Goal: Transaction & Acquisition: Purchase product/service

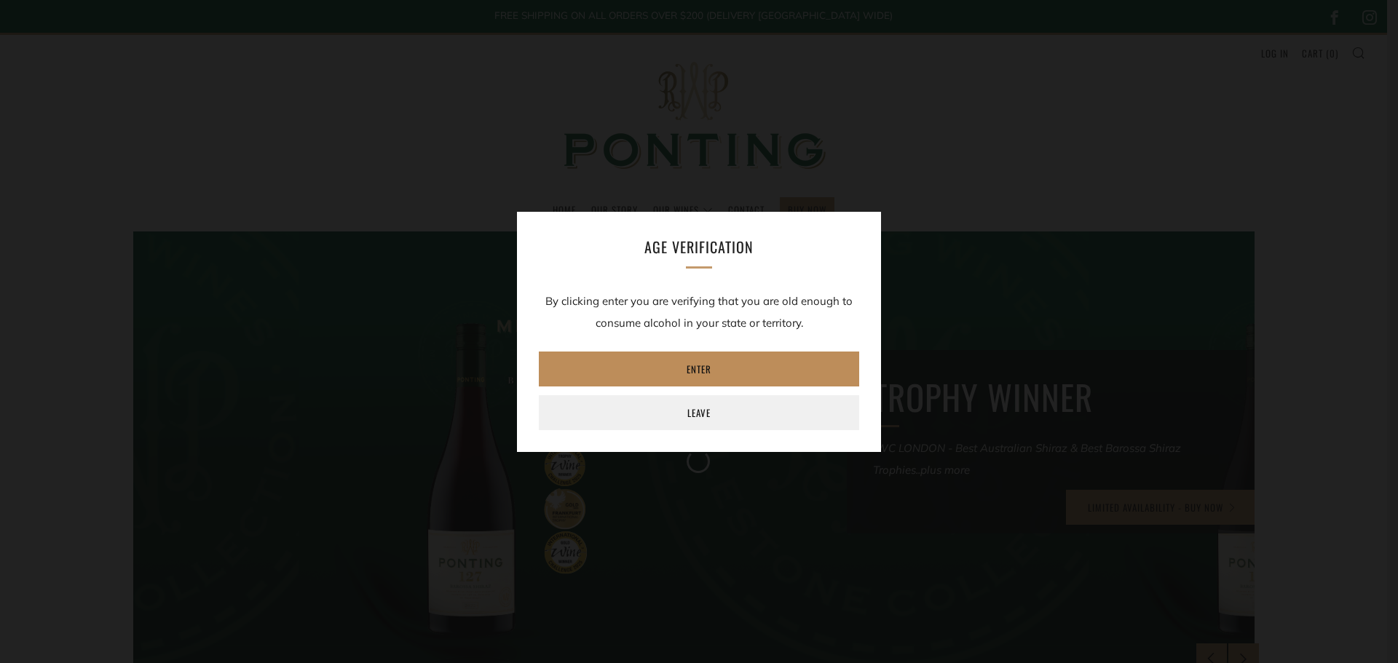
click at [679, 362] on link "Enter" at bounding box center [699, 369] width 320 height 35
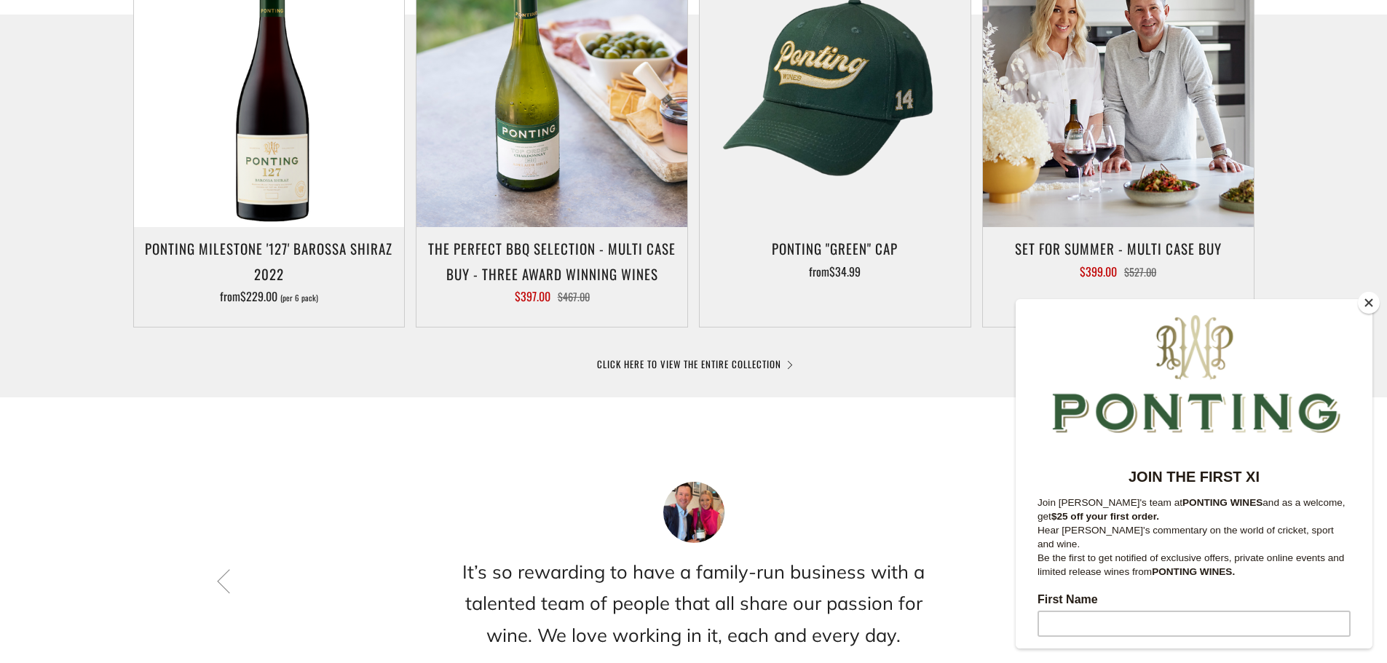
scroll to position [801, 0]
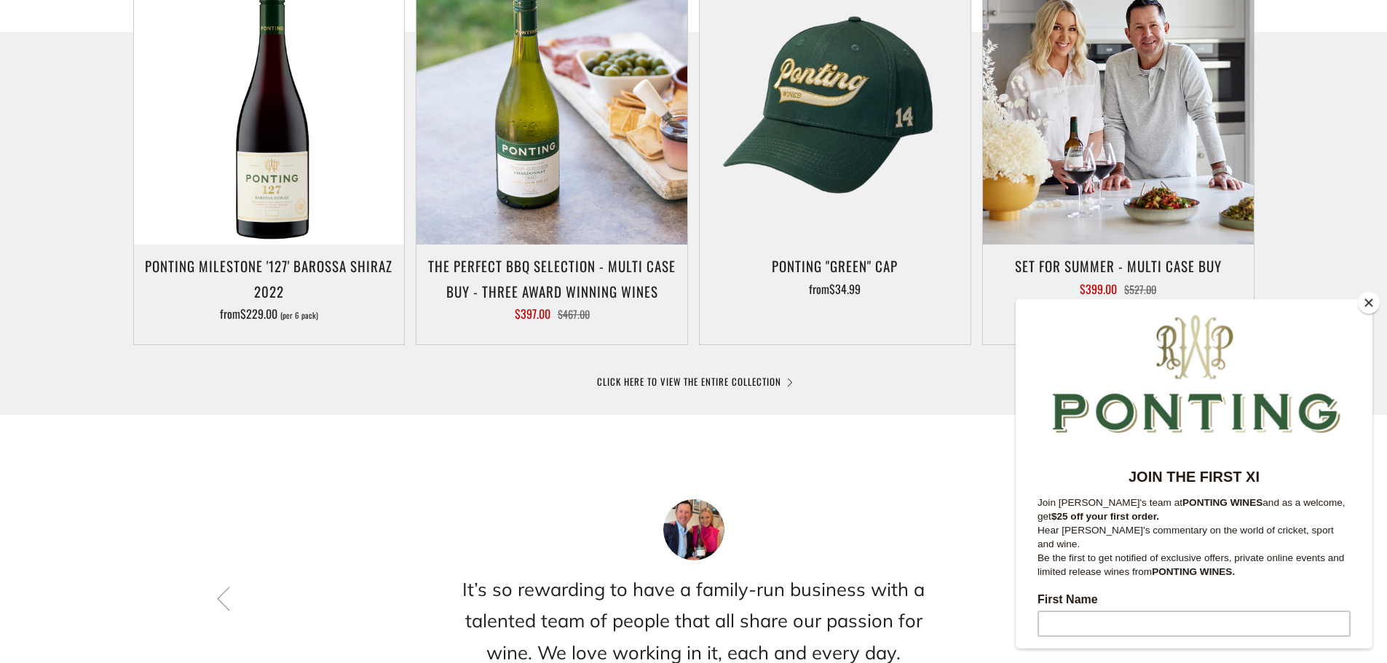
click at [1369, 301] on button "Close" at bounding box center [1369, 303] width 22 height 22
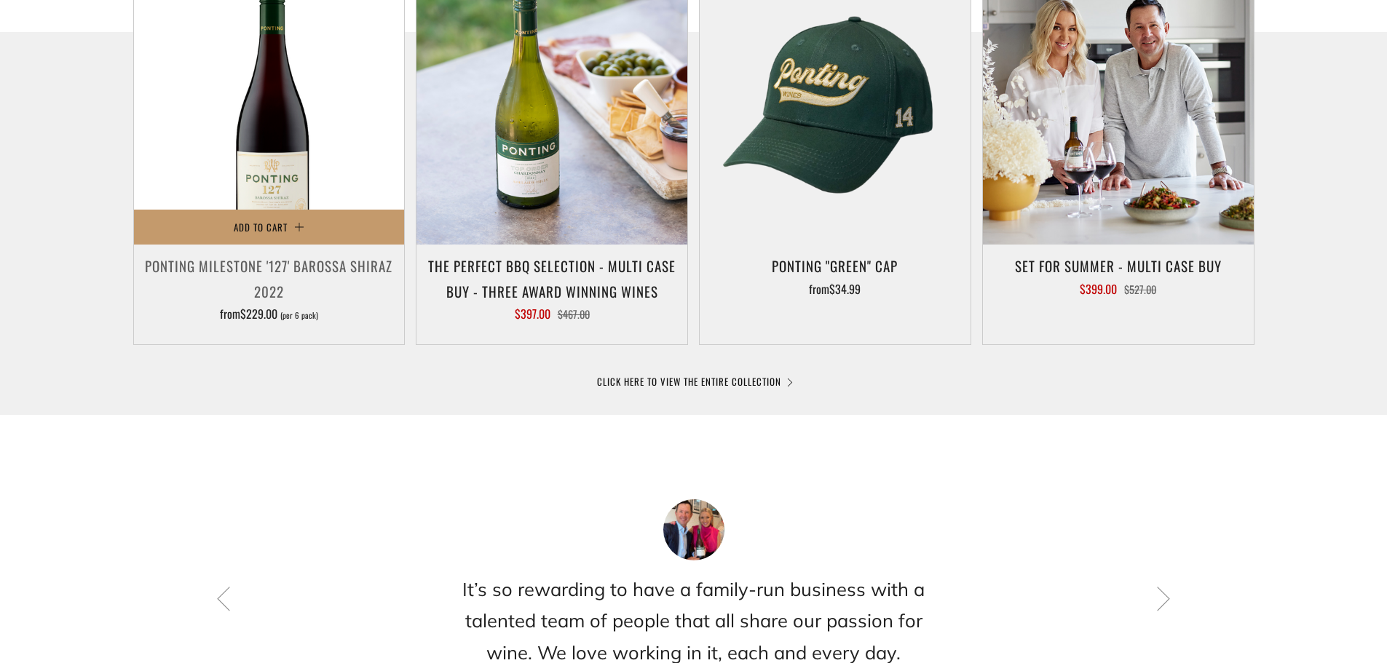
click at [279, 270] on h3 "Ponting Milestone '127' Barossa Shiraz 2022" at bounding box center [269, 278] width 256 height 50
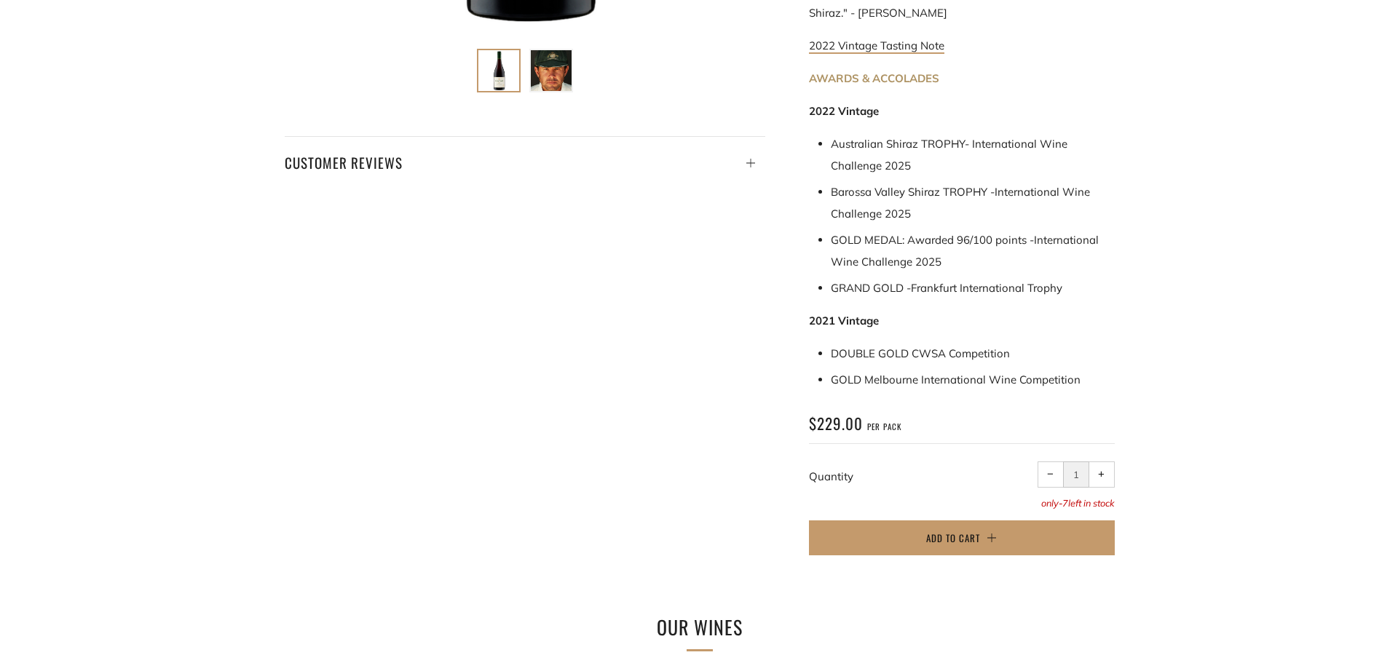
scroll to position [728, 0]
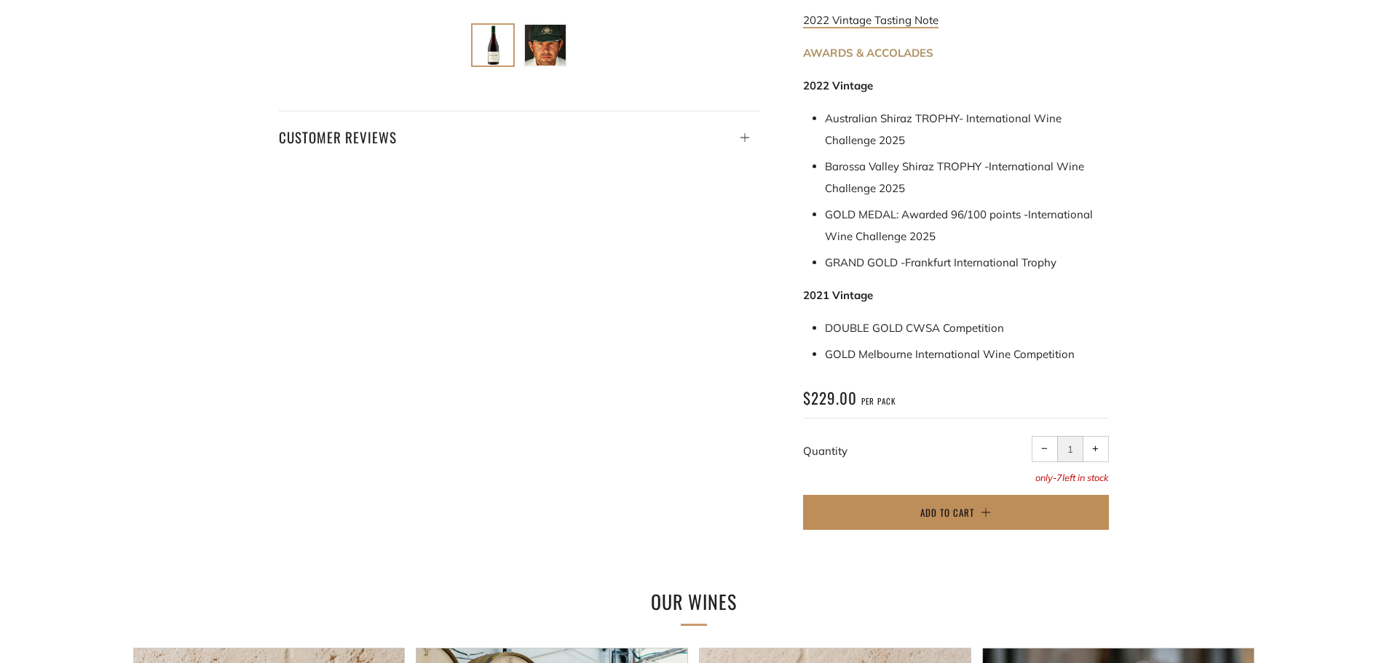
click at [915, 495] on button "Add to Cart" at bounding box center [956, 512] width 306 height 35
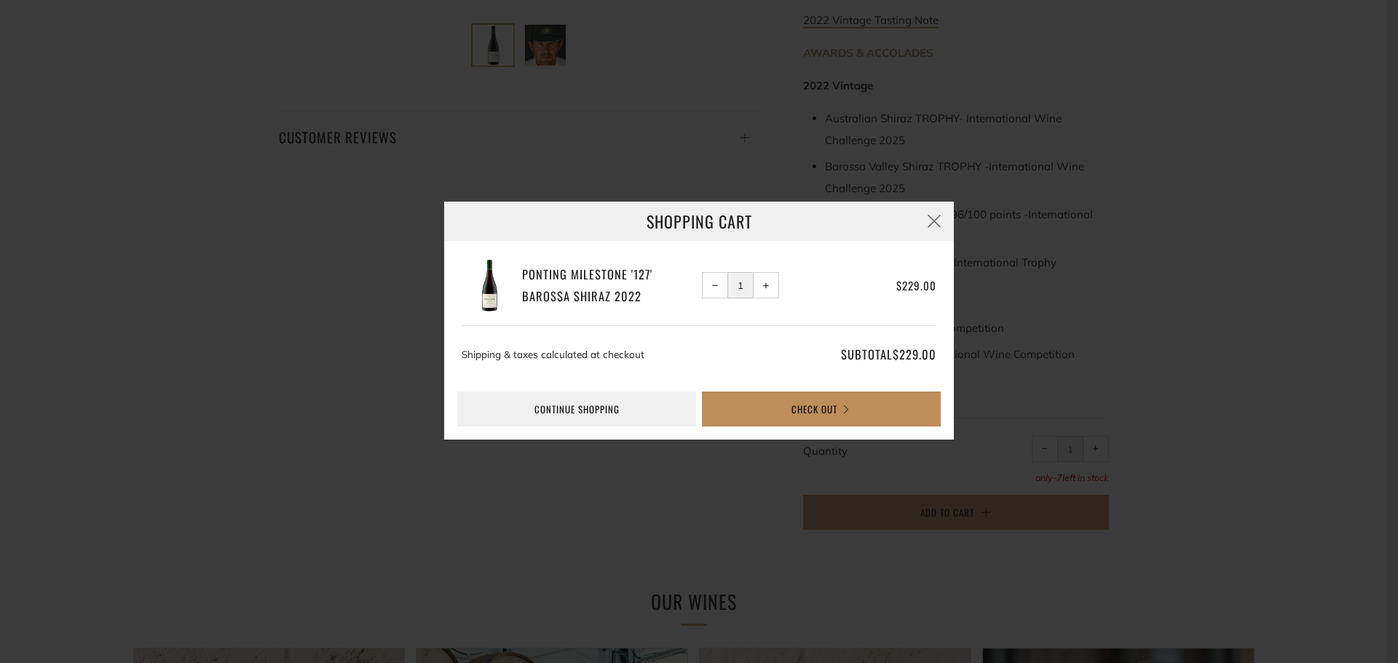
click at [774, 414] on button "Check Out" at bounding box center [821, 409] width 239 height 35
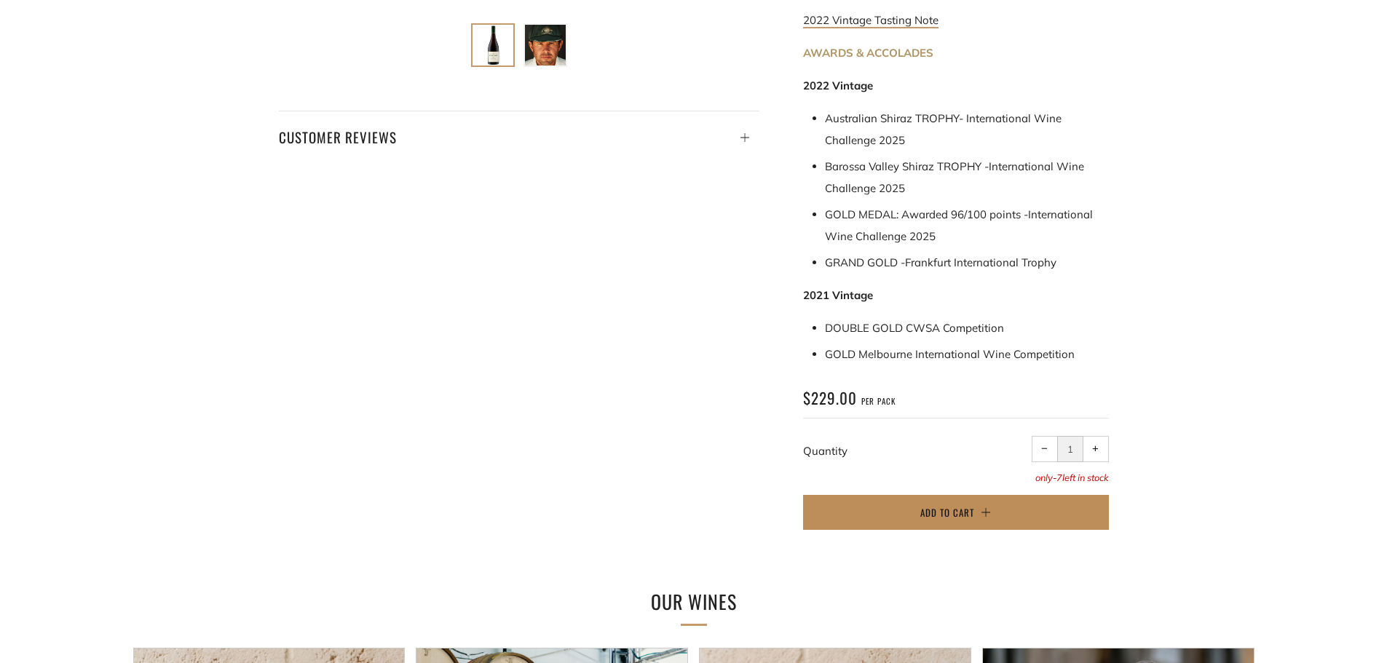
click at [986, 495] on button "Add to Cart" at bounding box center [956, 512] width 306 height 35
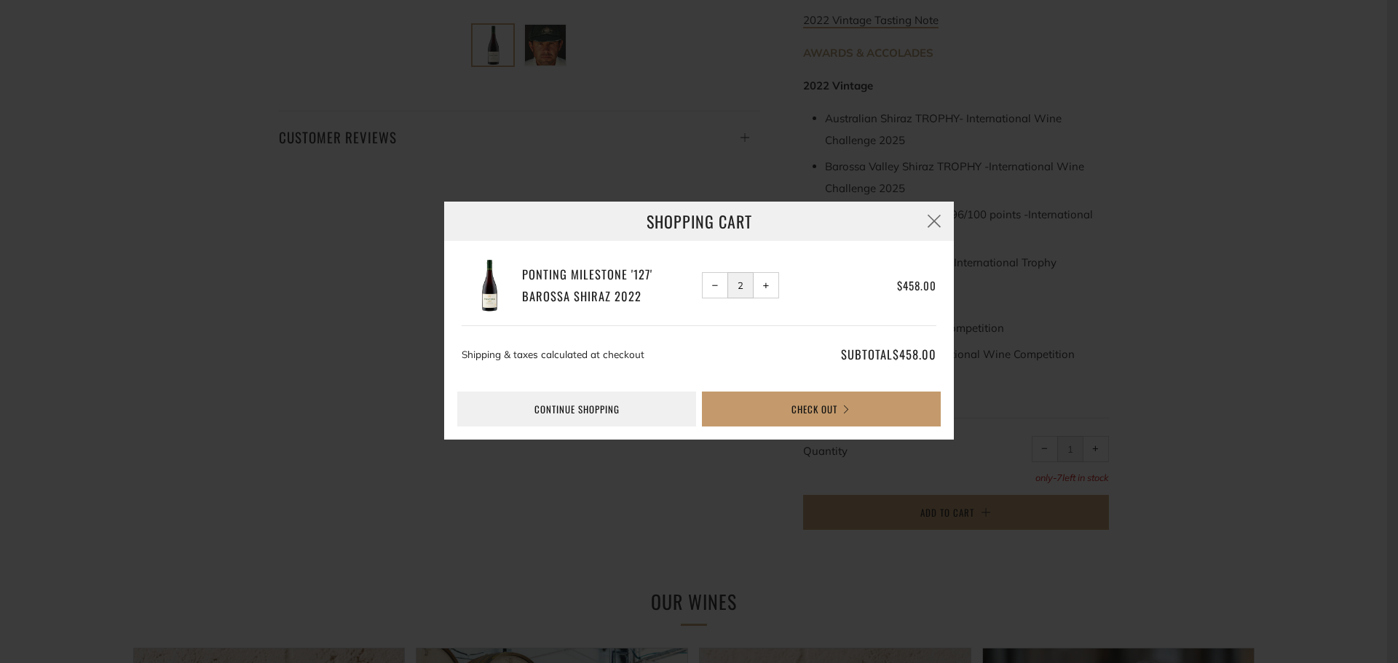
click at [715, 288] on span "−" at bounding box center [715, 286] width 7 height 7
click at [774, 407] on button "Check Out" at bounding box center [821, 409] width 239 height 35
